Goal: Information Seeking & Learning: Learn about a topic

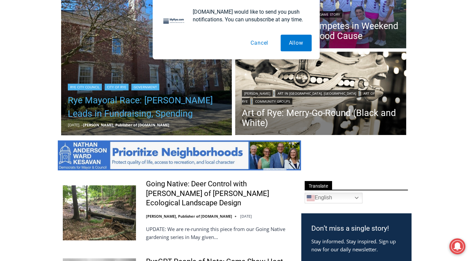
click at [105, 100] on link "Rye Mayoral Race: [PERSON_NAME] Leads in Fundraising, Spending" at bounding box center [147, 107] width 158 height 27
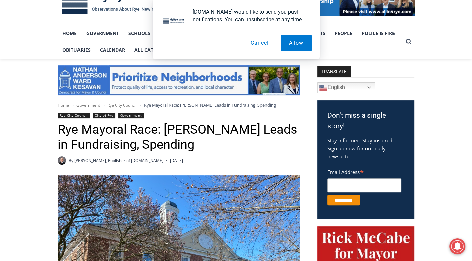
scroll to position [133, 0]
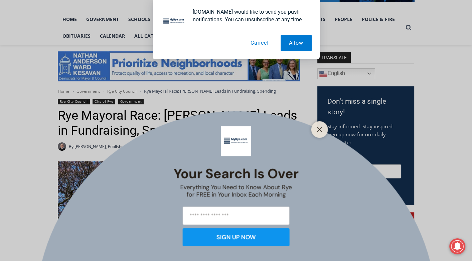
click at [254, 41] on button "Cancel" at bounding box center [259, 43] width 34 height 17
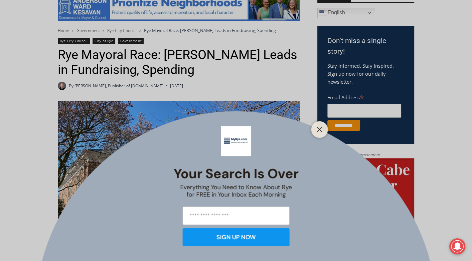
scroll to position [300, 0]
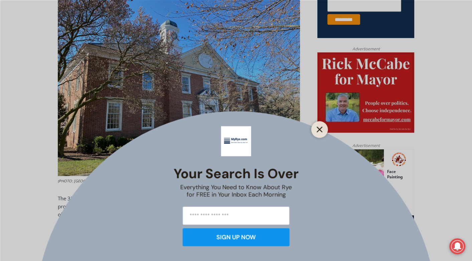
click at [323, 129] on button "Close" at bounding box center [319, 129] width 9 height 9
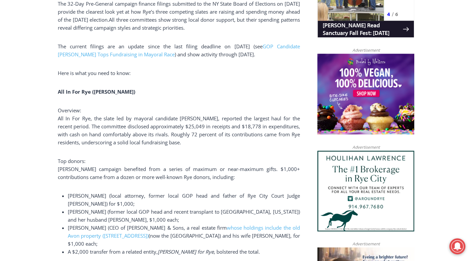
scroll to position [567, 0]
